Goal: Transaction & Acquisition: Subscribe to service/newsletter

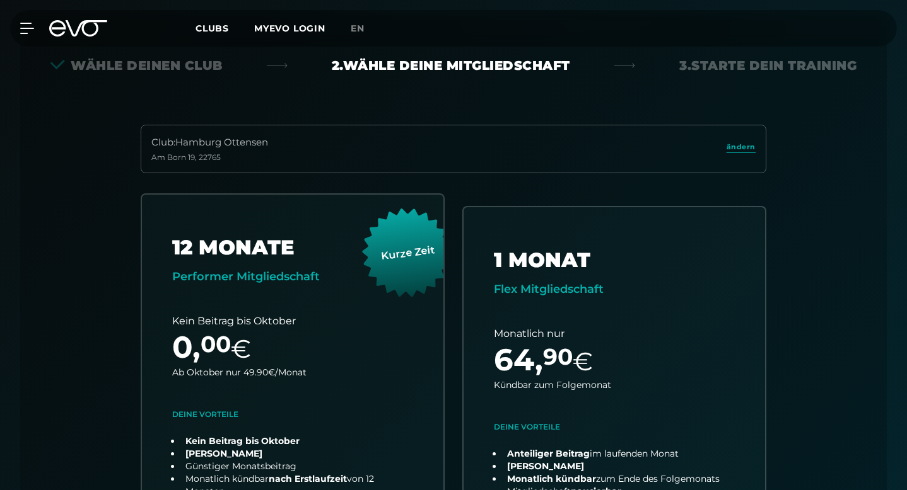
scroll to position [304, 0]
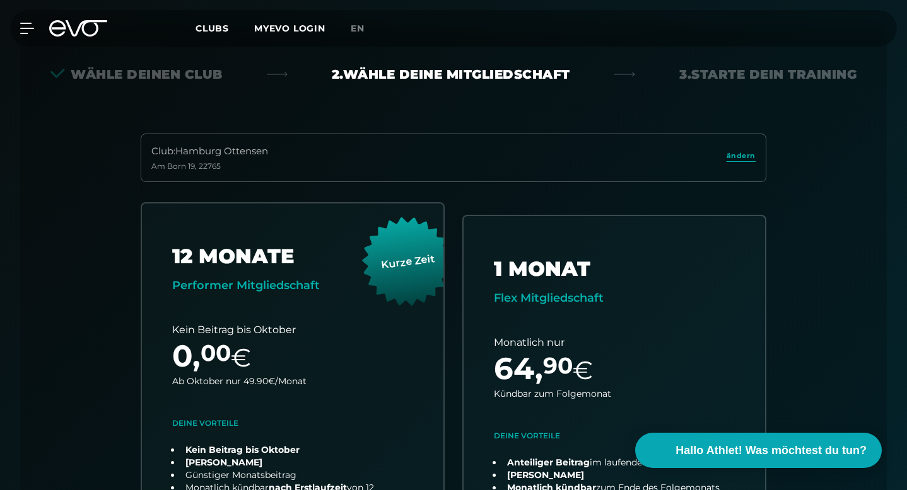
click at [750, 151] on link "ändern" at bounding box center [740, 158] width 29 height 14
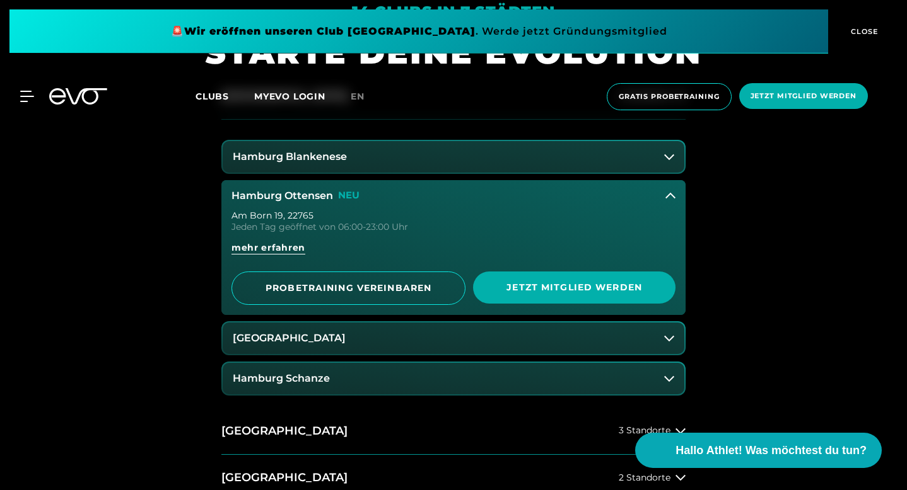
scroll to position [542, 0]
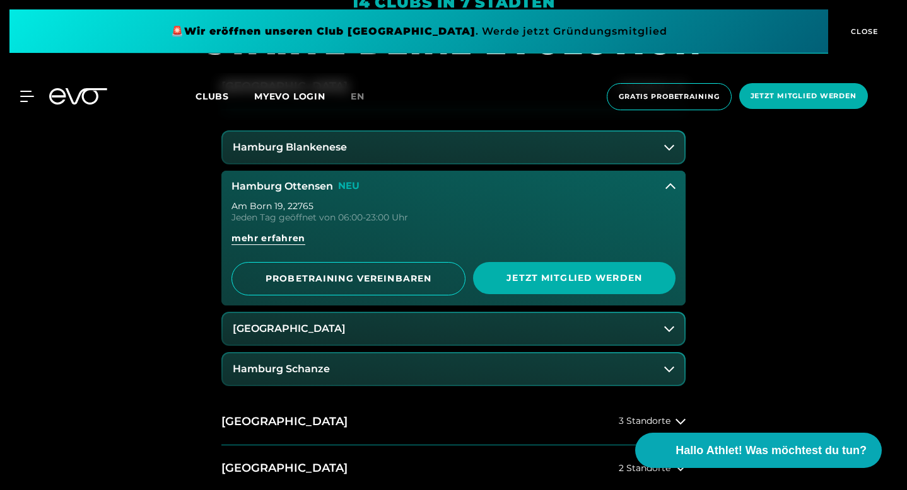
click at [344, 368] on button "Hamburg Schanze" at bounding box center [453, 370] width 461 height 32
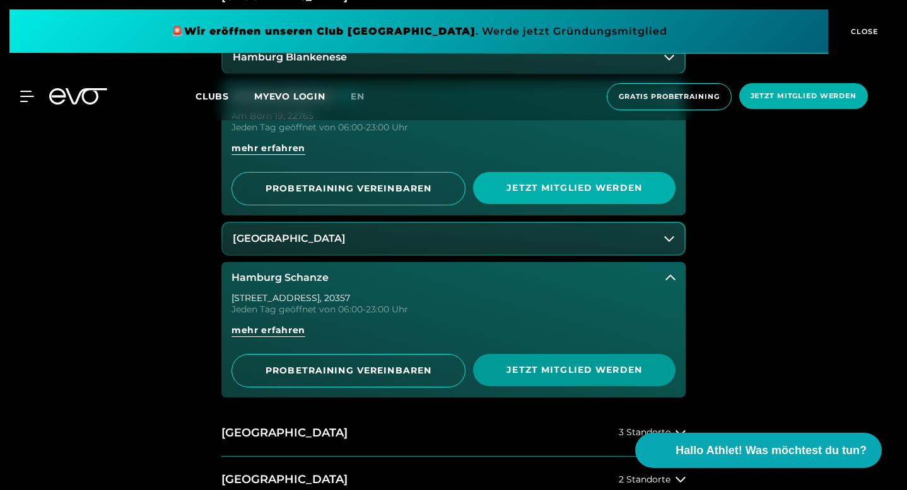
click at [567, 368] on span "Jetzt Mitglied werden" at bounding box center [574, 370] width 172 height 13
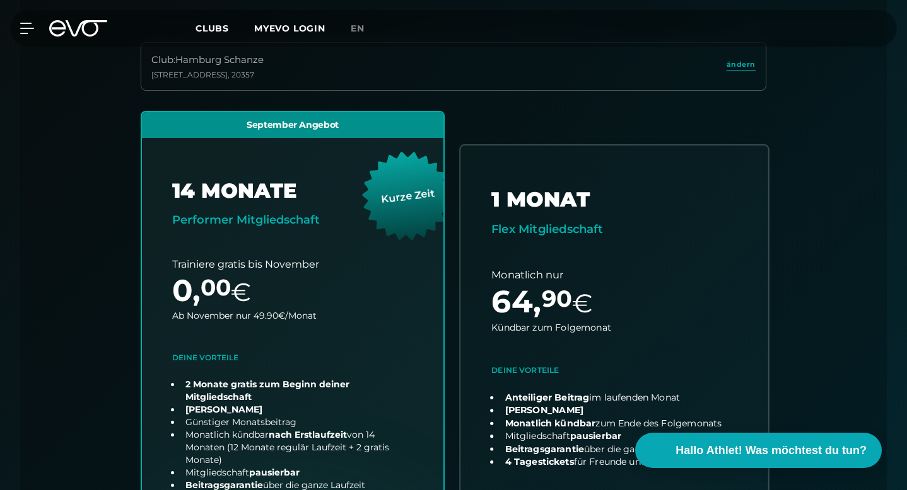
scroll to position [399, 0]
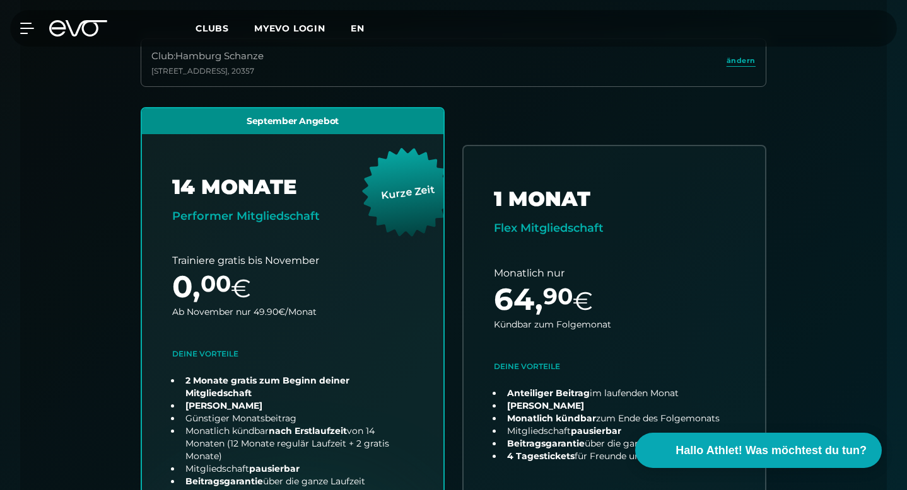
click at [357, 30] on span "en" at bounding box center [358, 28] width 14 height 11
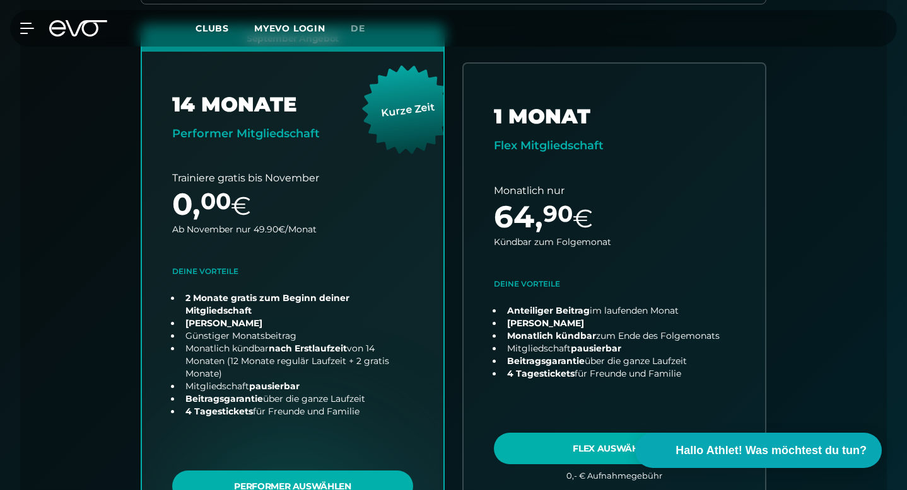
scroll to position [148, 0]
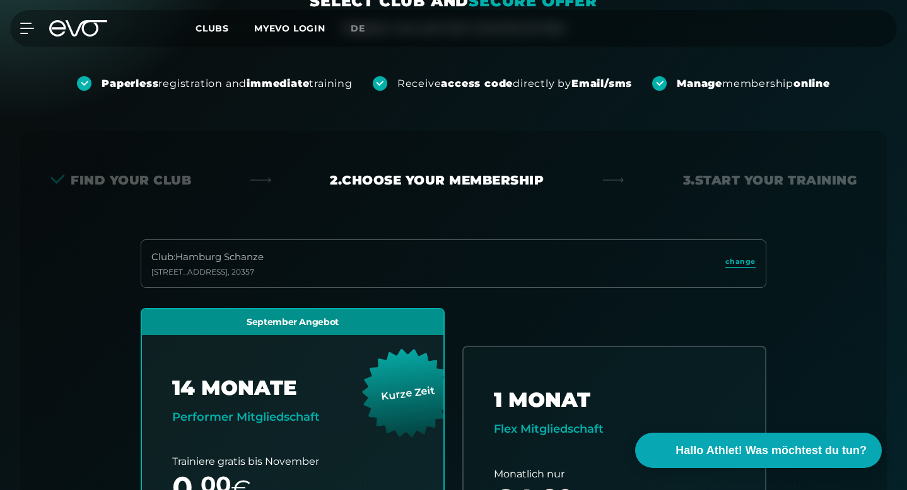
click at [356, 34] on link "de" at bounding box center [366, 28] width 30 height 14
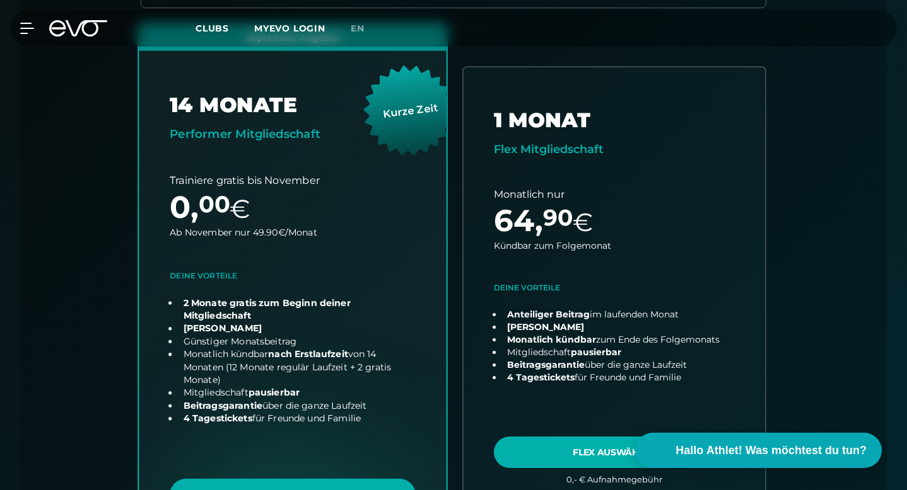
scroll to position [482, 0]
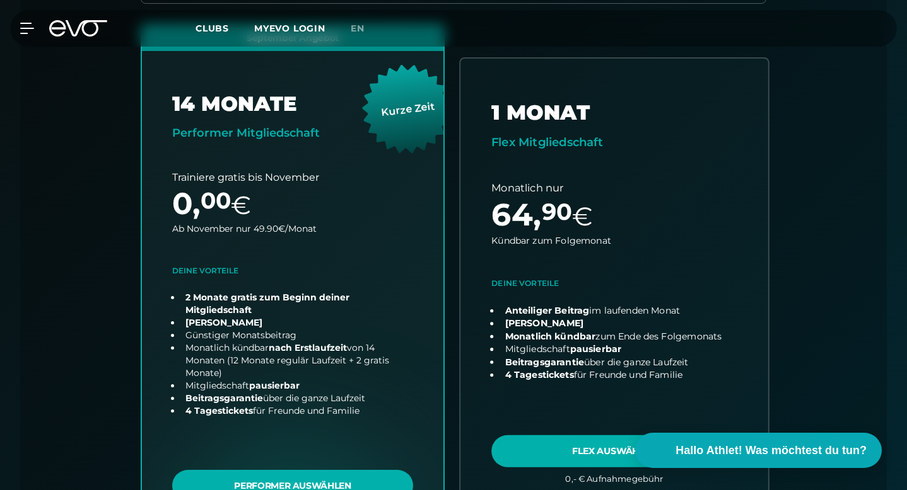
click at [595, 393] on link "choose plan" at bounding box center [614, 281] width 308 height 444
